Goal: Task Accomplishment & Management: Manage account settings

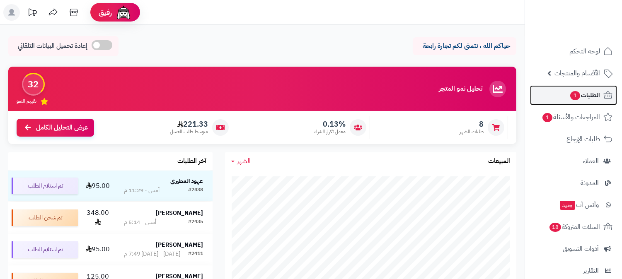
click at [594, 93] on span "الطلبات 1" at bounding box center [584, 95] width 31 height 12
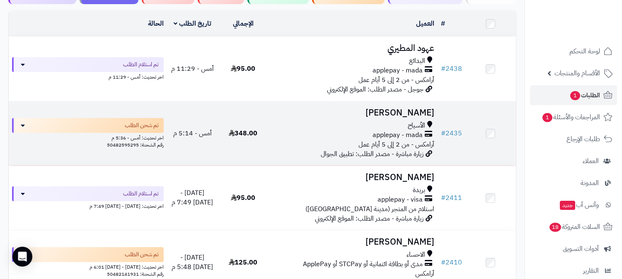
scroll to position [92, 0]
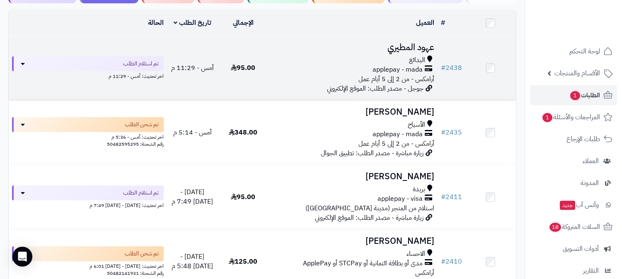
click at [314, 56] on div "البدائع" at bounding box center [353, 61] width 162 height 10
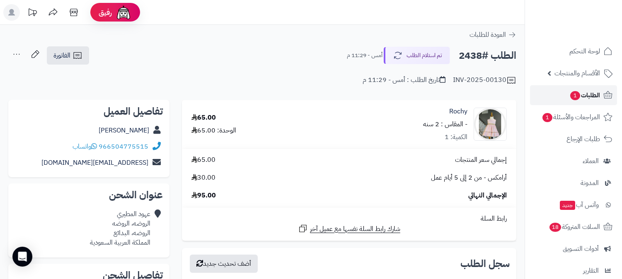
click at [594, 97] on span "الطلبات 1" at bounding box center [584, 95] width 31 height 12
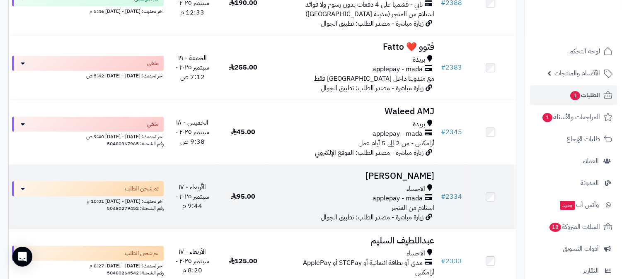
scroll to position [460, 0]
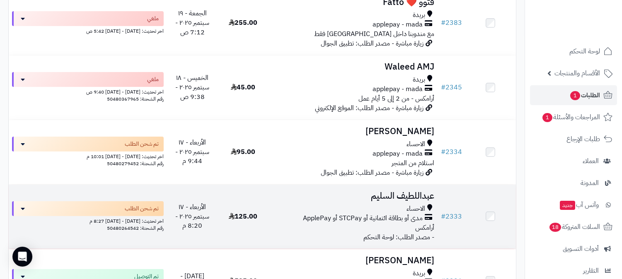
click at [313, 203] on td "عبداللطيف السليم الاحساء مدى أو بطاقة ائتمانية أو STCPay أو ApplePay أرامكس - م…" at bounding box center [352, 217] width 169 height 64
click at [363, 194] on h3 "عبداللطيف السليم" at bounding box center [353, 196] width 162 height 10
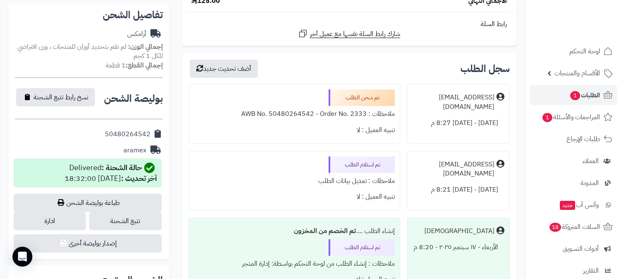
scroll to position [276, 0]
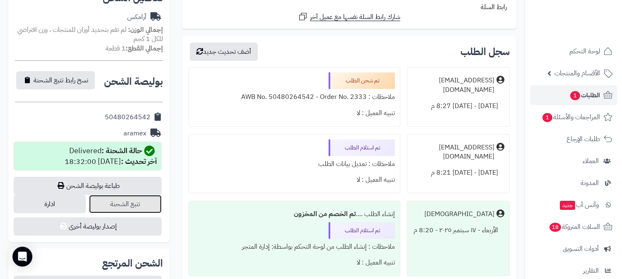
click at [119, 204] on link "تتبع الشحنة" at bounding box center [125, 204] width 72 height 18
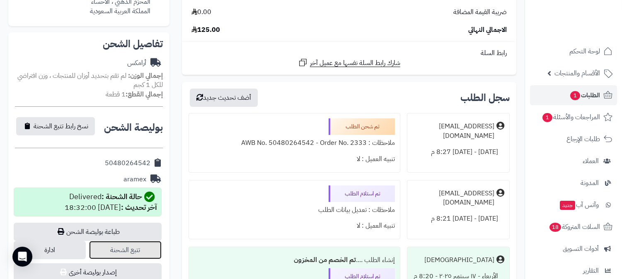
scroll to position [0, 0]
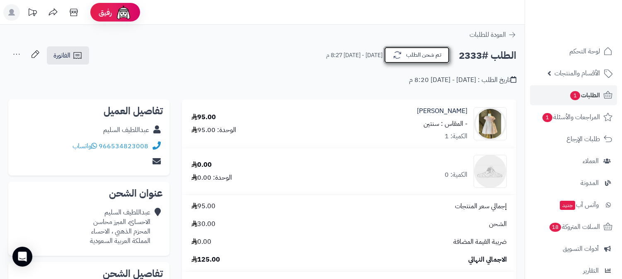
click at [432, 62] on button "تم شحن الطلب" at bounding box center [417, 54] width 66 height 17
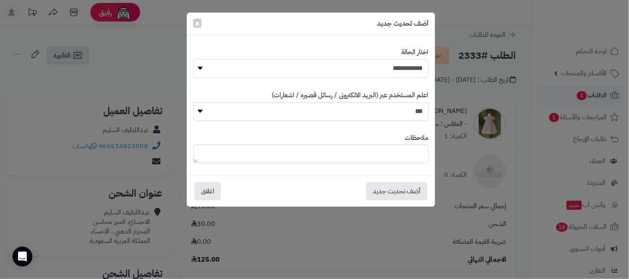
click at [418, 67] on select "**********" at bounding box center [310, 68] width 235 height 19
select select "*"
click at [193, 59] on select "**********" at bounding box center [310, 68] width 235 height 19
click at [376, 197] on button "أضف تحديث جديد" at bounding box center [396, 191] width 61 height 18
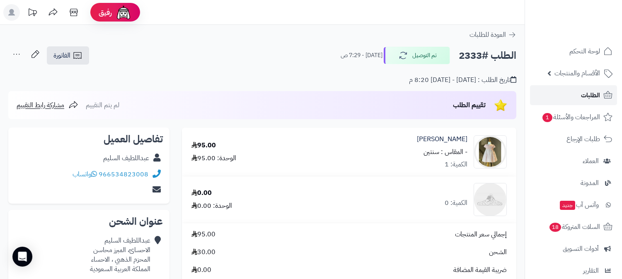
click at [578, 94] on link "الطلبات" at bounding box center [573, 95] width 87 height 20
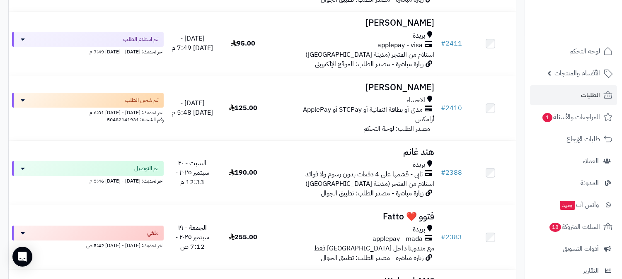
scroll to position [276, 0]
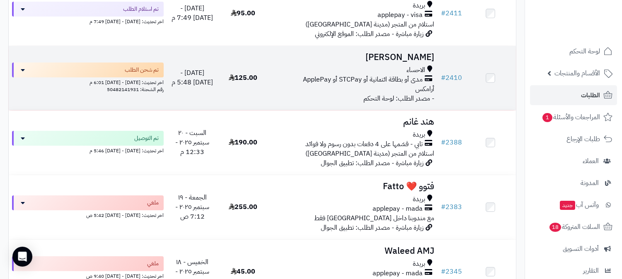
click at [329, 56] on h3 "[PERSON_NAME]" at bounding box center [353, 58] width 162 height 10
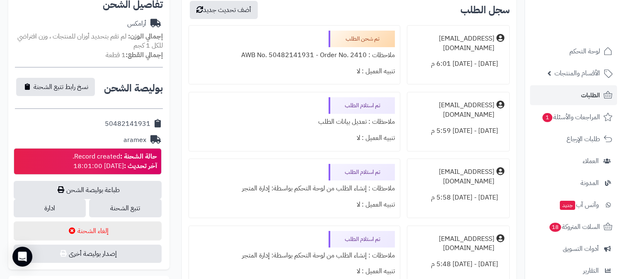
scroll to position [322, 0]
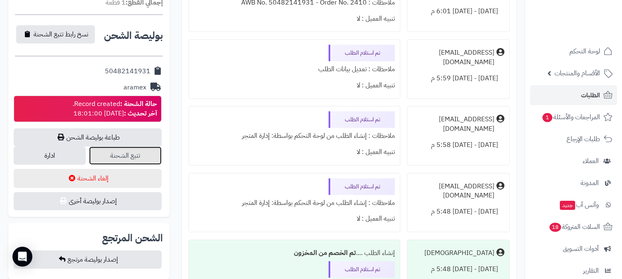
click at [133, 152] on link "تتبع الشحنة" at bounding box center [125, 156] width 72 height 18
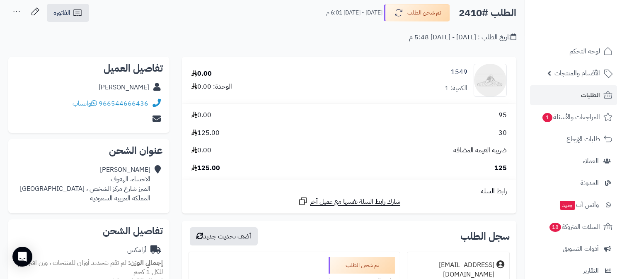
scroll to position [0, 0]
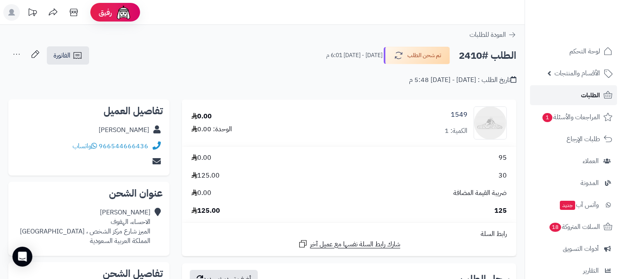
click at [588, 96] on span "الطلبات" at bounding box center [590, 95] width 19 height 12
